Goal: Find specific page/section: Find specific page/section

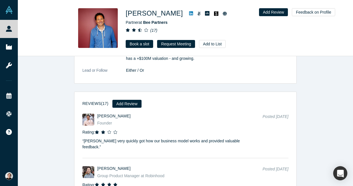
scroll to position [294, 0]
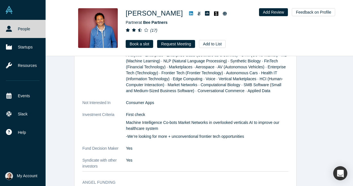
click at [12, 11] on img at bounding box center [9, 10] width 8 height 8
